Goal: Transaction & Acquisition: Purchase product/service

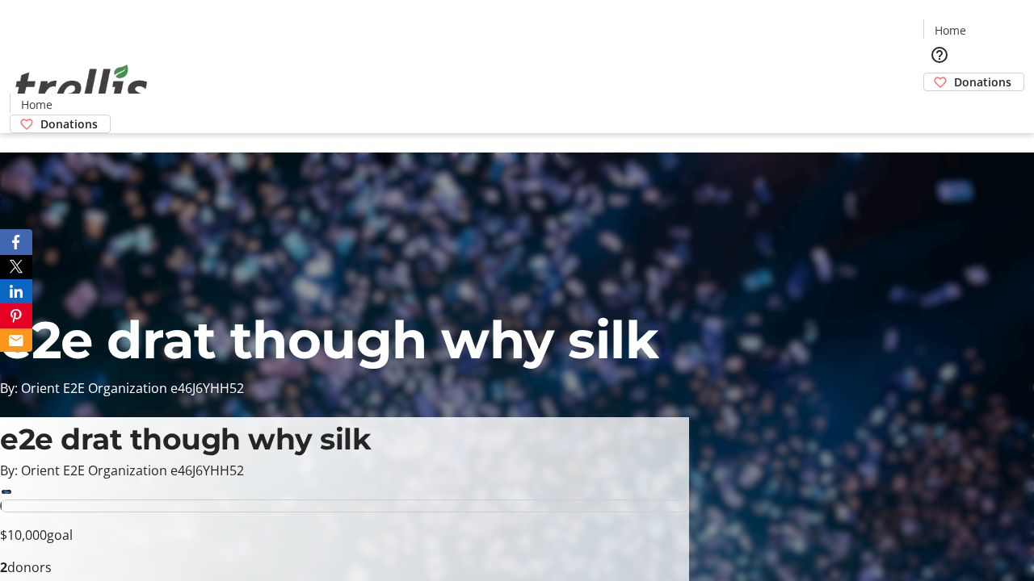
click at [954, 73] on span "Donations" at bounding box center [982, 81] width 57 height 17
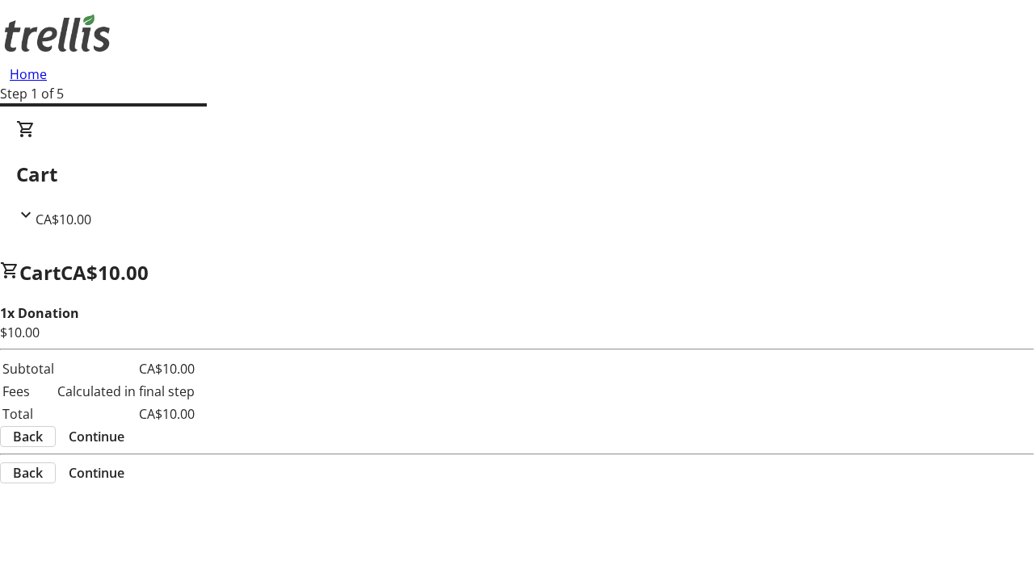
select select "CA"
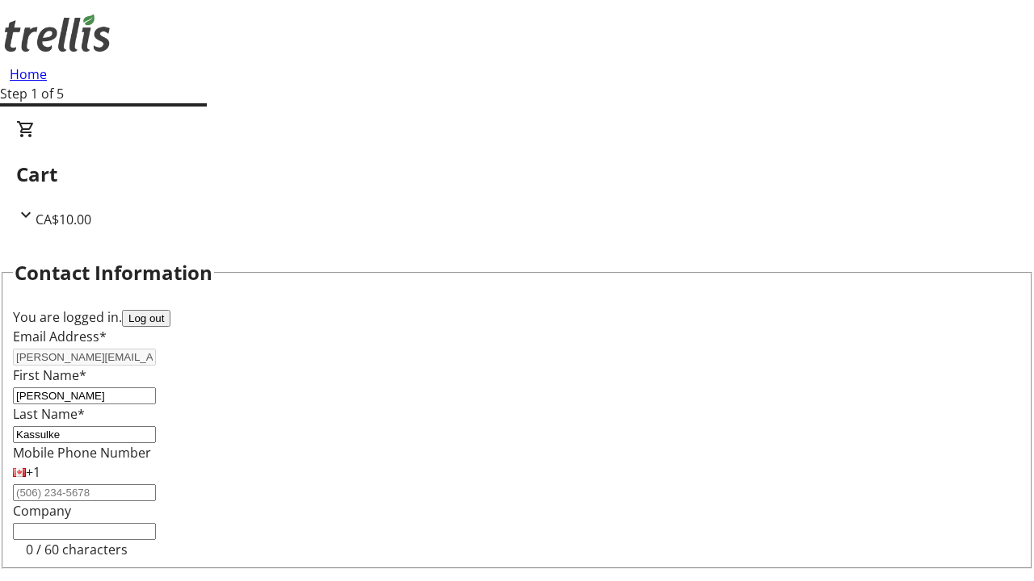
scroll to position [216, 0]
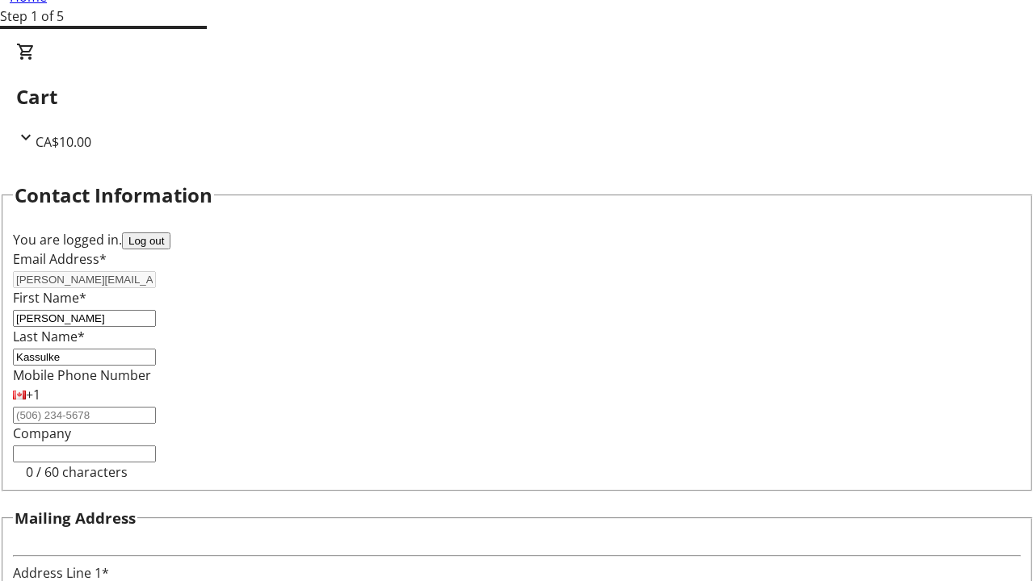
type input "[STREET_ADDRESS][PERSON_NAME]"
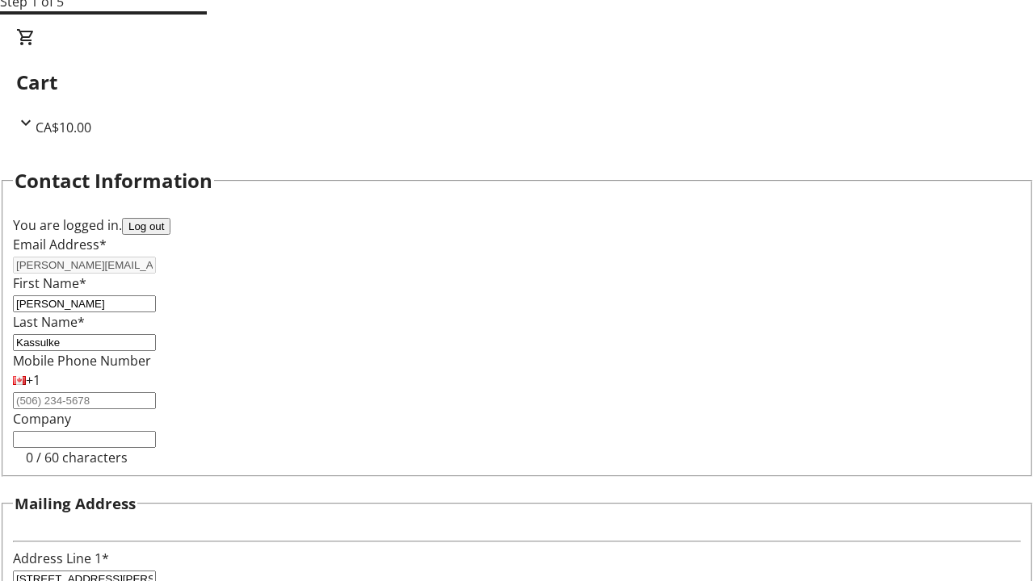
type input "Kelowna"
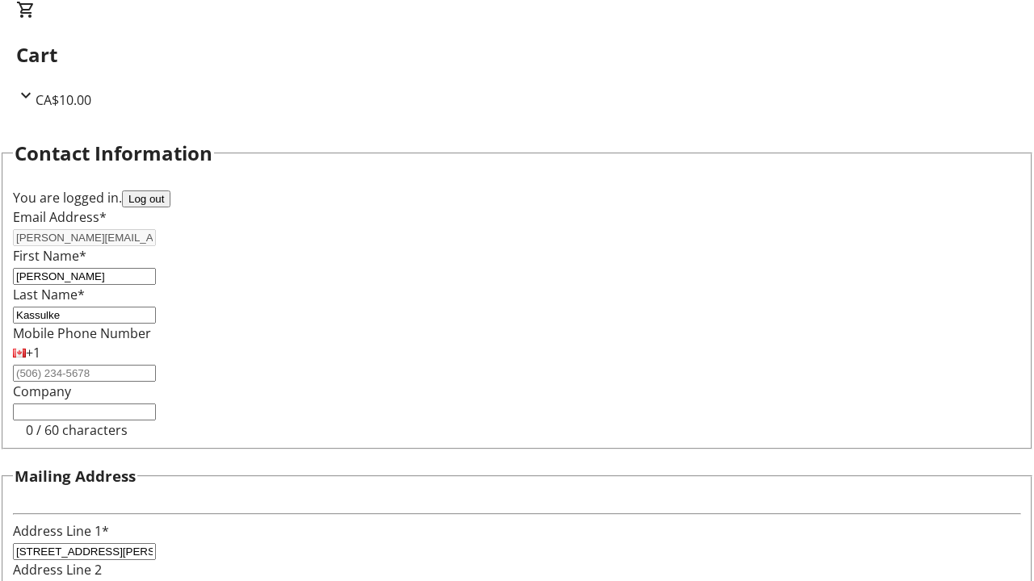
select select "BC"
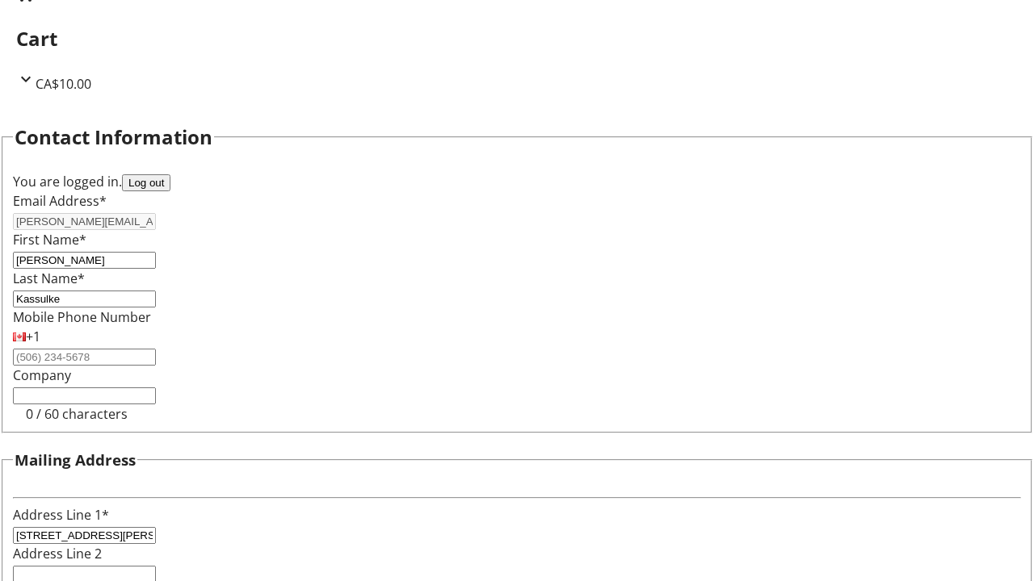
type input "Kelowna"
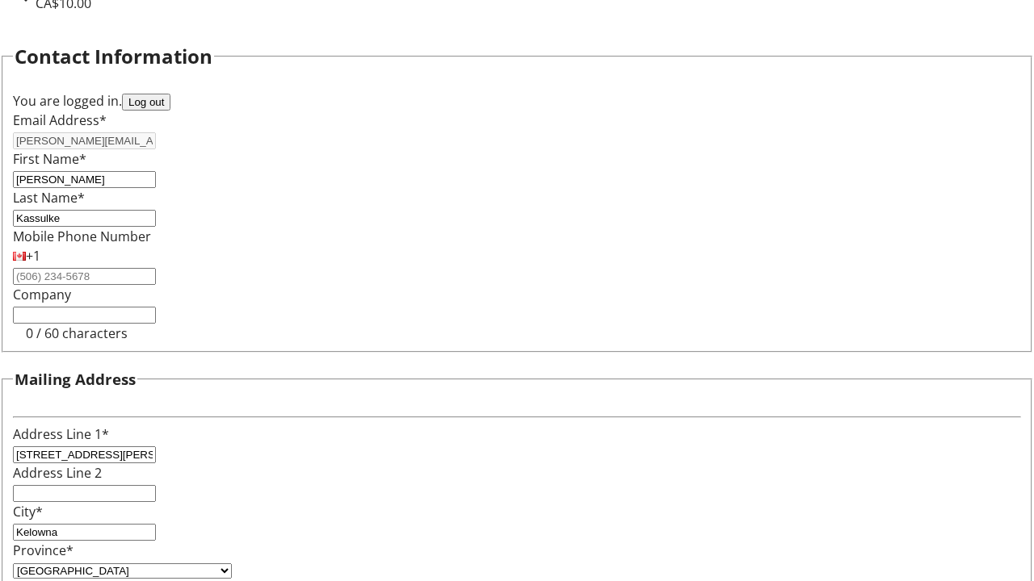
type input "V1Y 0C2"
